Goal: Obtain resource: Download file/media

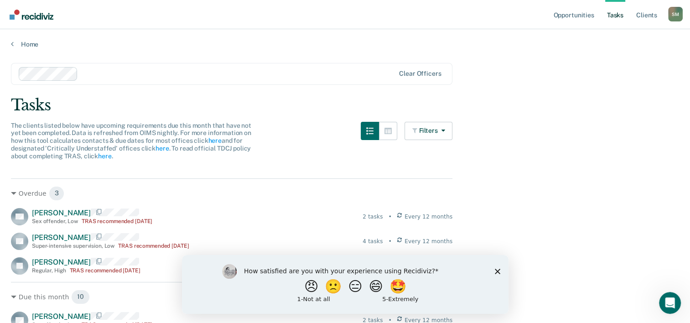
click at [498, 270] on polygon "Close survey" at bounding box center [496, 270] width 5 height 5
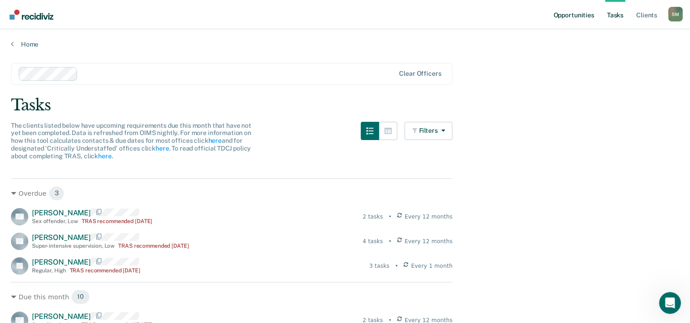
click at [578, 16] on link "Opportunities" at bounding box center [573, 14] width 44 height 29
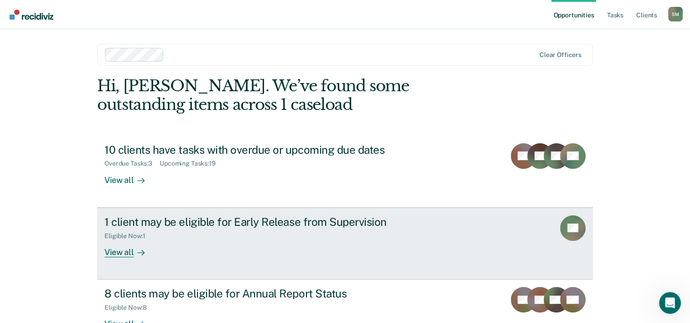
click at [114, 253] on div "View all" at bounding box center [129, 248] width 51 height 18
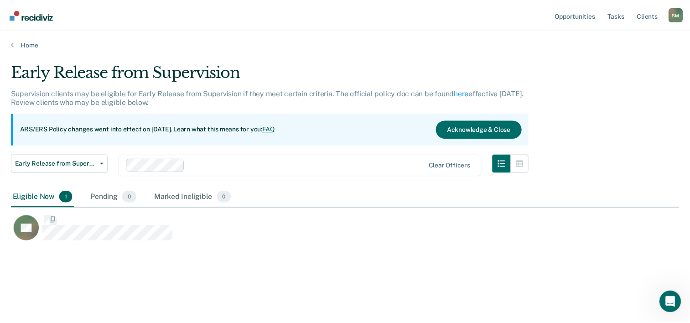
scroll to position [184, 668]
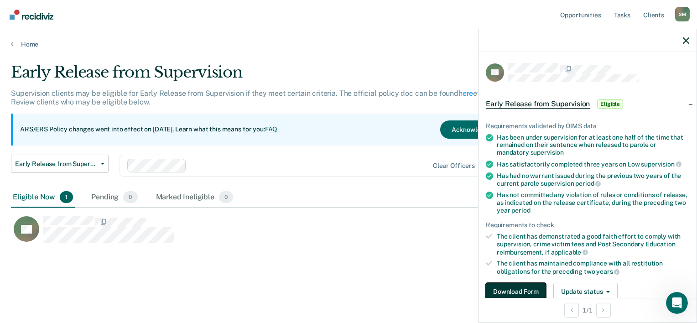
click at [510, 289] on button "Download Form" at bounding box center [516, 292] width 60 height 18
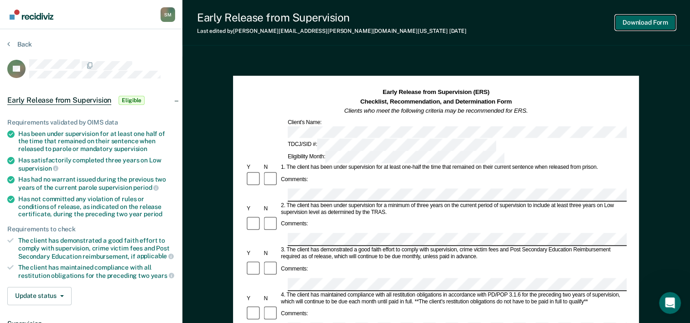
click at [652, 20] on button "Download Form" at bounding box center [645, 22] width 60 height 15
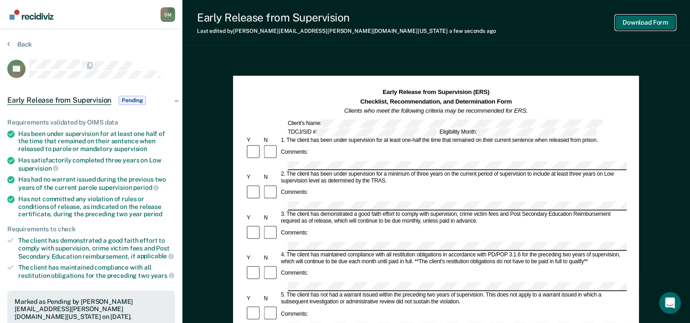
click at [648, 23] on button "Download Form" at bounding box center [645, 22] width 60 height 15
click at [10, 44] on button "Back" at bounding box center [19, 44] width 25 height 8
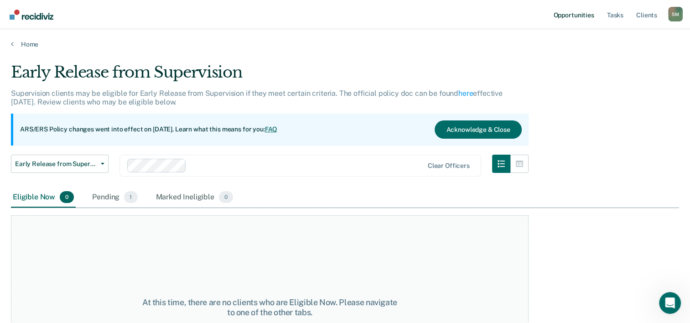
click at [573, 16] on link "Opportunities" at bounding box center [573, 14] width 44 height 29
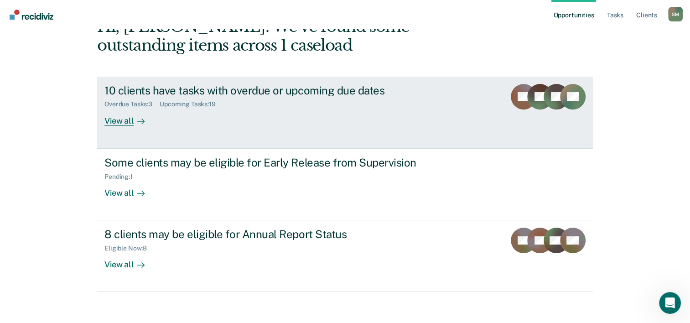
scroll to position [64, 0]
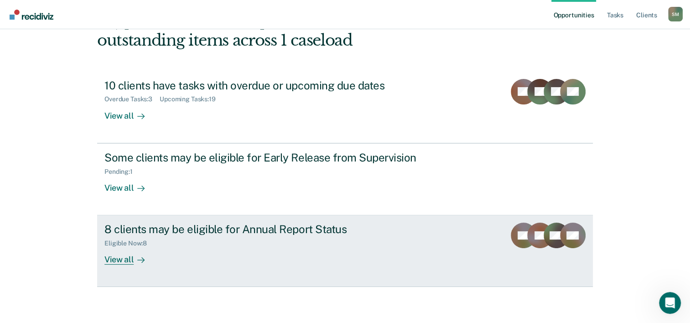
click at [279, 230] on div "8 clients may be eligible for Annual Report Status" at bounding box center [264, 229] width 320 height 13
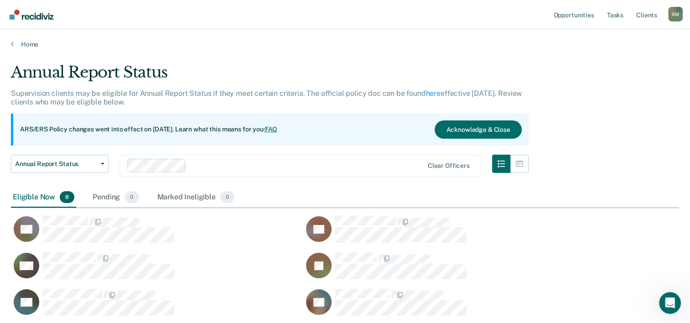
scroll to position [46, 0]
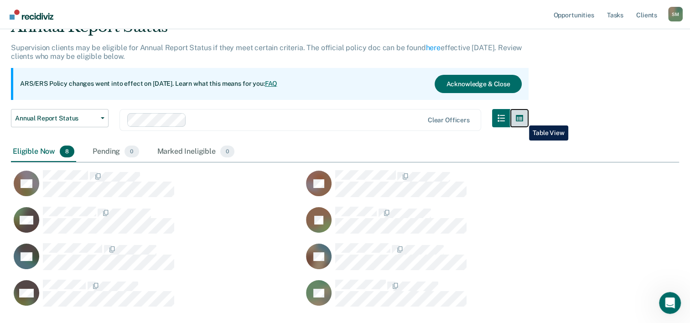
click at [522, 119] on icon "button" at bounding box center [519, 118] width 7 height 6
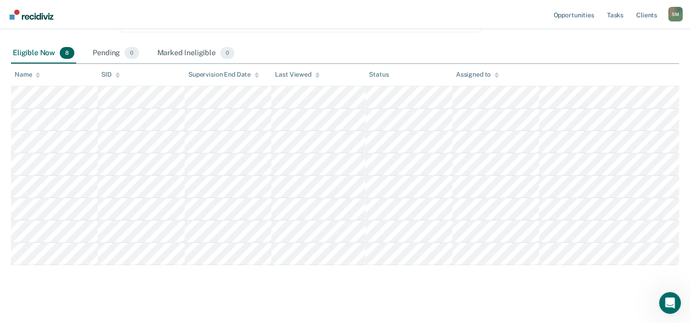
scroll to position [151, 0]
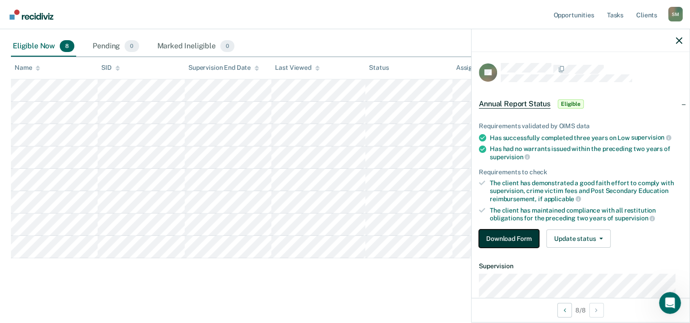
click at [494, 234] on button "Download Form" at bounding box center [509, 238] width 60 height 18
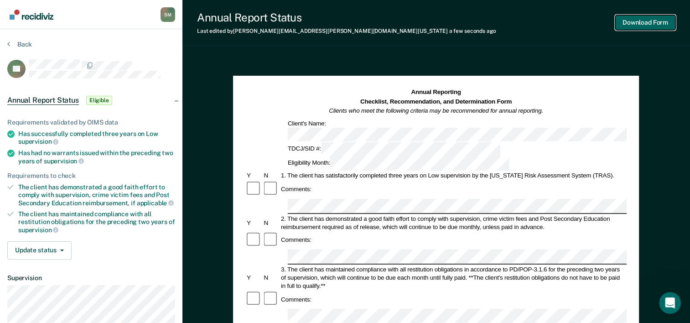
click at [650, 25] on button "Download Form" at bounding box center [645, 22] width 60 height 15
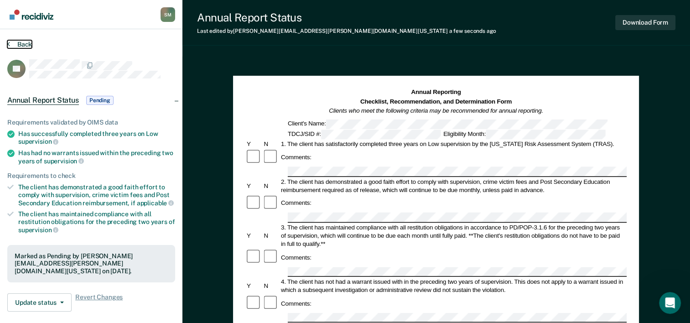
click at [21, 44] on button "Back" at bounding box center [19, 44] width 25 height 8
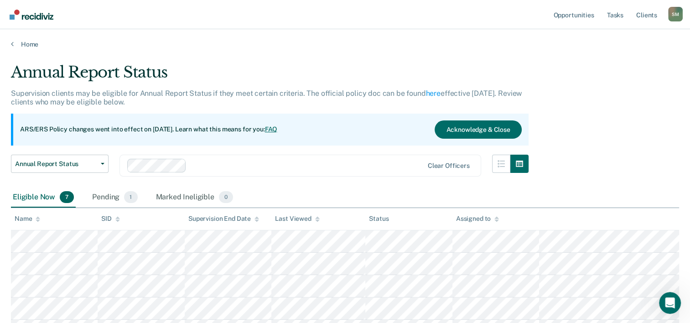
scroll to position [129, 0]
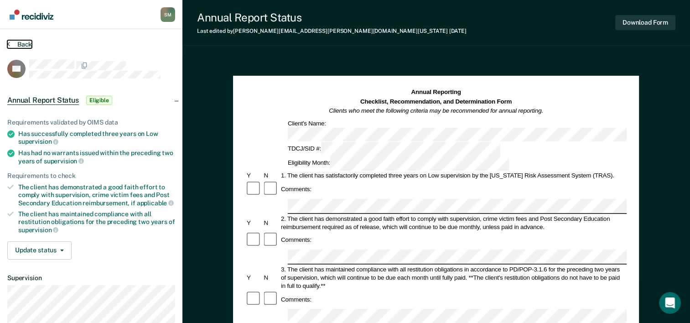
click at [9, 45] on icon at bounding box center [8, 43] width 3 height 7
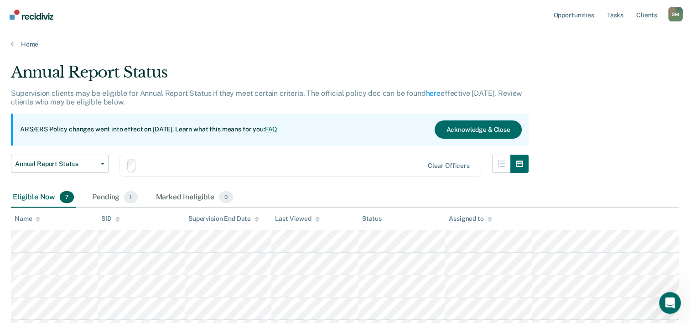
scroll to position [129, 0]
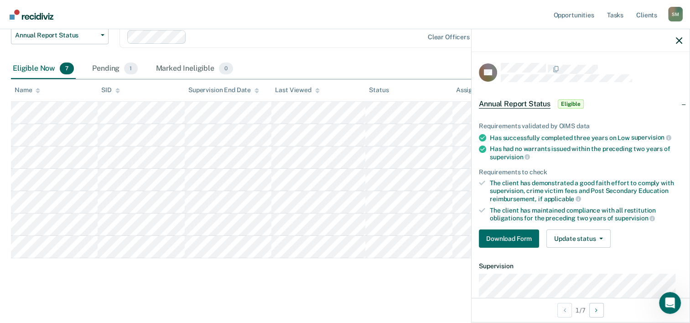
click at [415, 61] on div "Eligible Now 7 Pending 1 Marked Ineligible 0" at bounding box center [345, 69] width 668 height 21
click at [512, 235] on button "Download Form" at bounding box center [509, 238] width 60 height 18
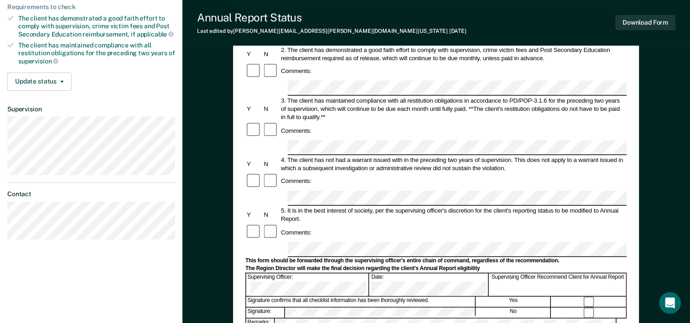
scroll to position [182, 0]
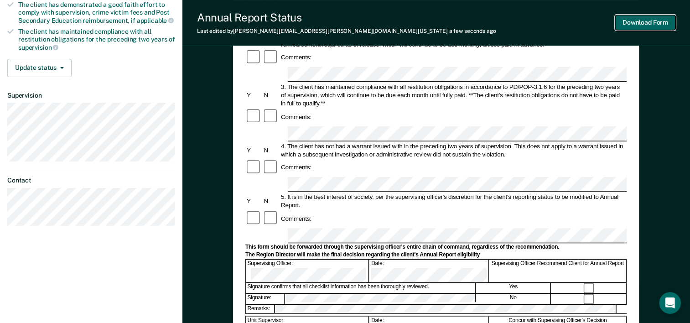
click at [643, 22] on button "Download Form" at bounding box center [645, 22] width 60 height 15
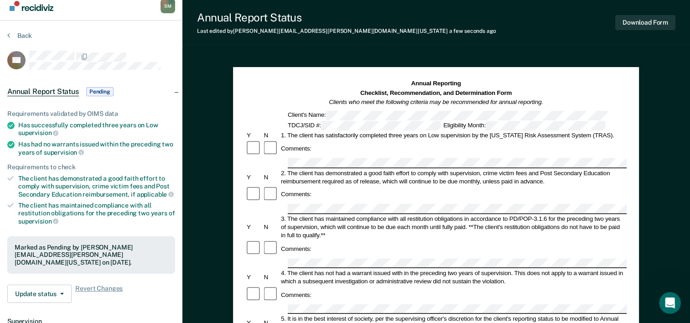
scroll to position [0, 0]
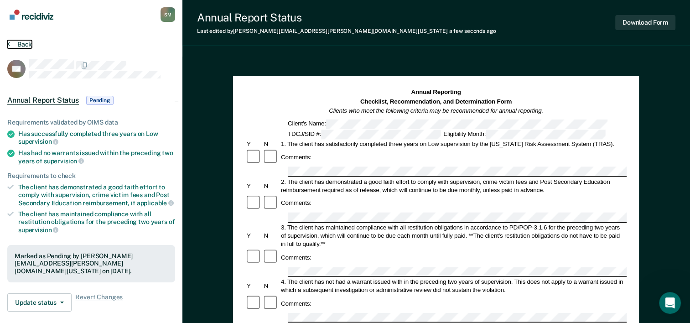
click at [8, 44] on icon at bounding box center [8, 43] width 3 height 7
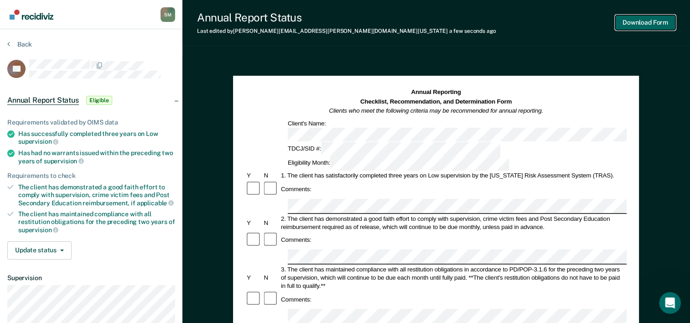
click at [654, 24] on button "Download Form" at bounding box center [645, 22] width 60 height 15
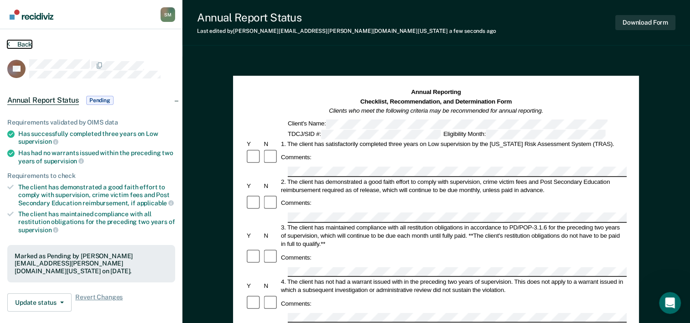
click at [24, 43] on button "Back" at bounding box center [19, 44] width 25 height 8
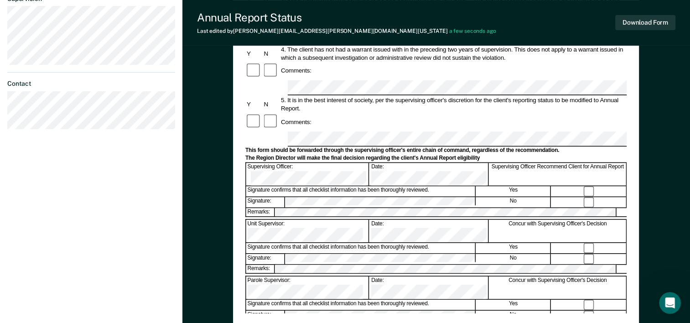
scroll to position [216, 0]
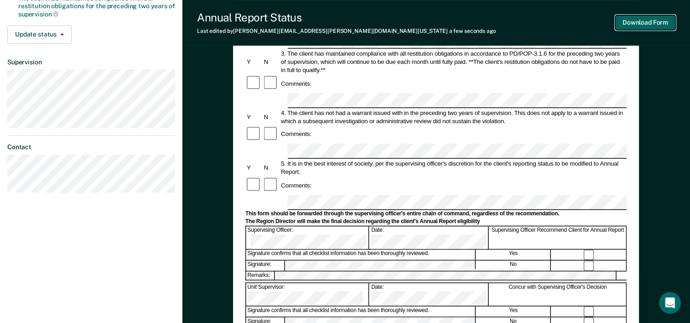
click at [648, 24] on button "Download Form" at bounding box center [645, 22] width 60 height 15
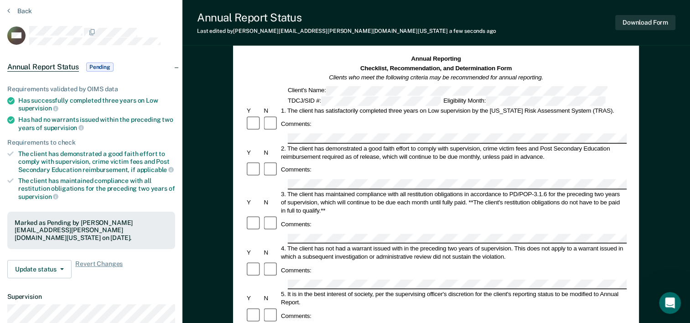
scroll to position [0, 0]
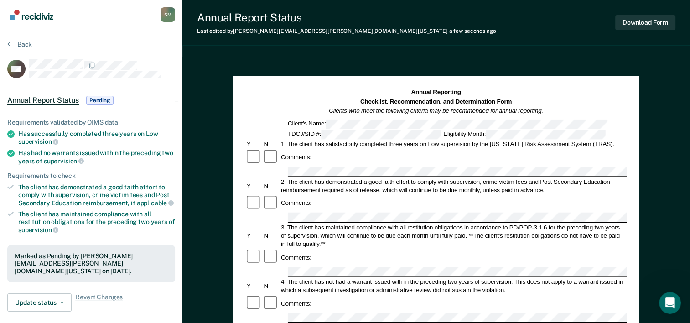
click at [7, 43] on section "Back RW Annual Report Status Pending Requirements validated by OIMS data Has su…" at bounding box center [91, 253] width 182 height 449
click at [11, 45] on button "Back" at bounding box center [19, 44] width 25 height 8
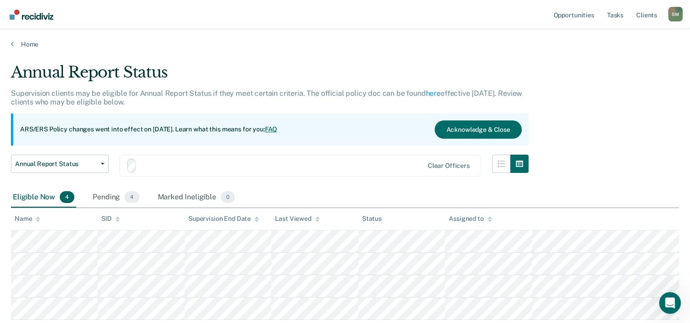
scroll to position [62, 0]
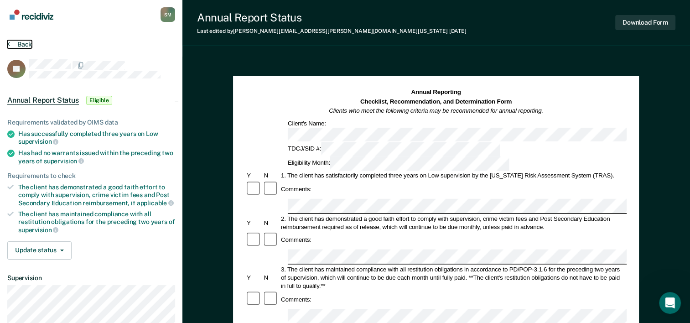
click at [10, 45] on button "Back" at bounding box center [19, 44] width 25 height 8
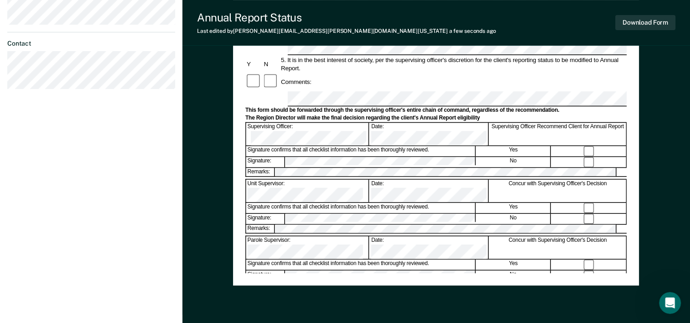
scroll to position [353, 0]
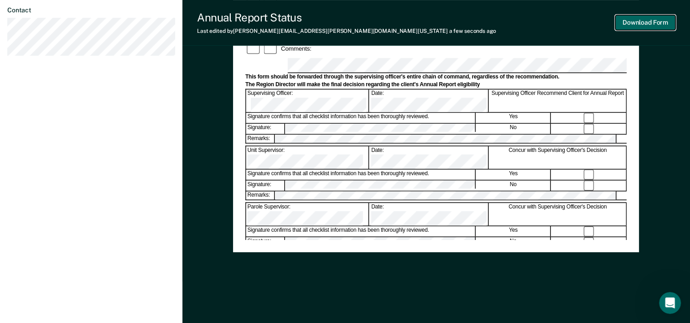
click at [649, 23] on button "Download Form" at bounding box center [645, 22] width 60 height 15
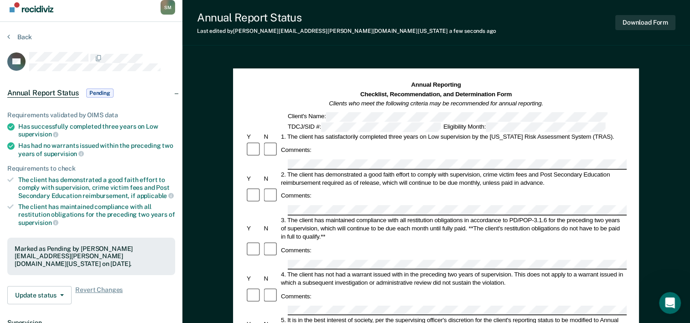
scroll to position [0, 0]
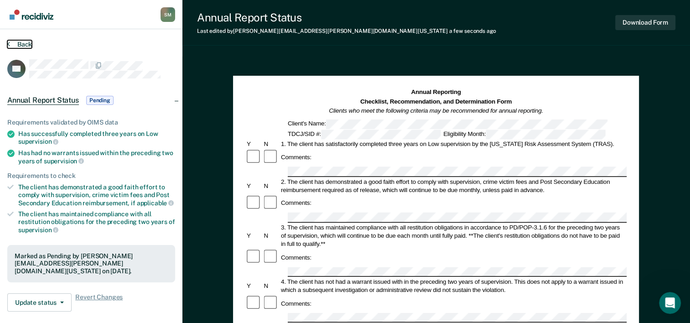
click at [10, 44] on button "Back" at bounding box center [19, 44] width 25 height 8
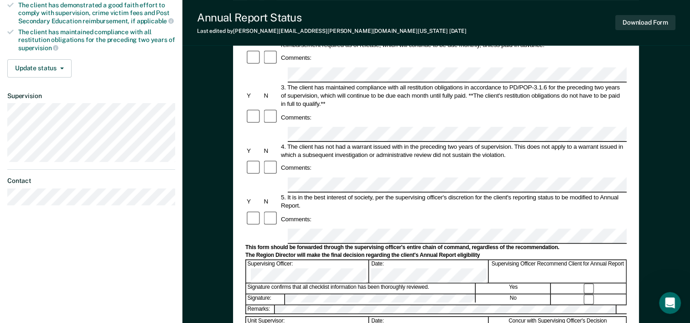
scroll to position [182, 0]
click at [637, 24] on button "Download Form" at bounding box center [645, 22] width 60 height 15
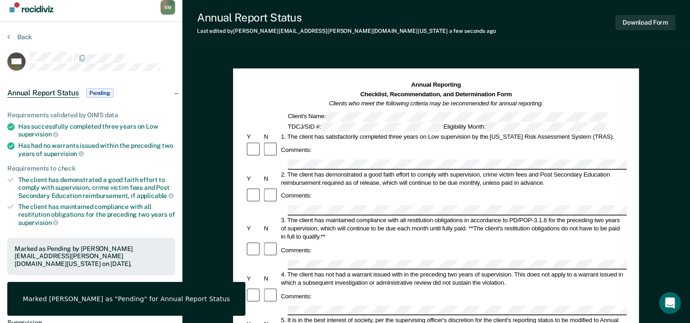
scroll to position [0, 0]
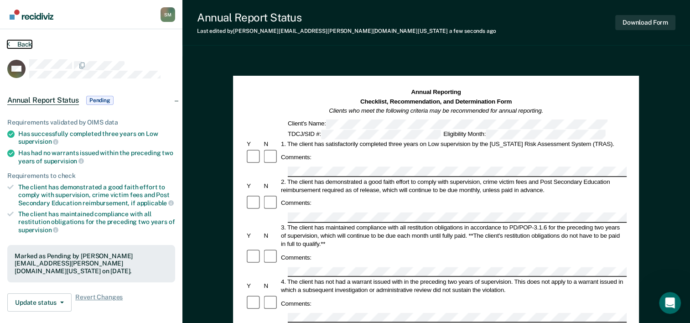
click at [9, 44] on icon at bounding box center [8, 43] width 3 height 7
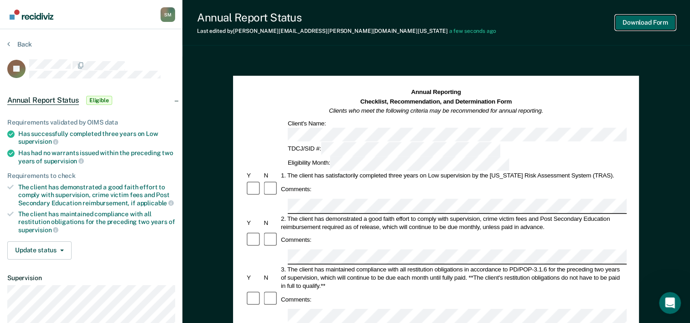
click at [639, 24] on button "Download Form" at bounding box center [645, 22] width 60 height 15
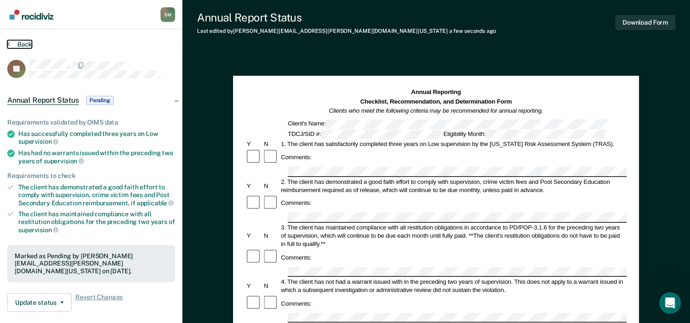
click at [9, 44] on icon at bounding box center [8, 43] width 3 height 7
